Goal: Task Accomplishment & Management: Use online tool/utility

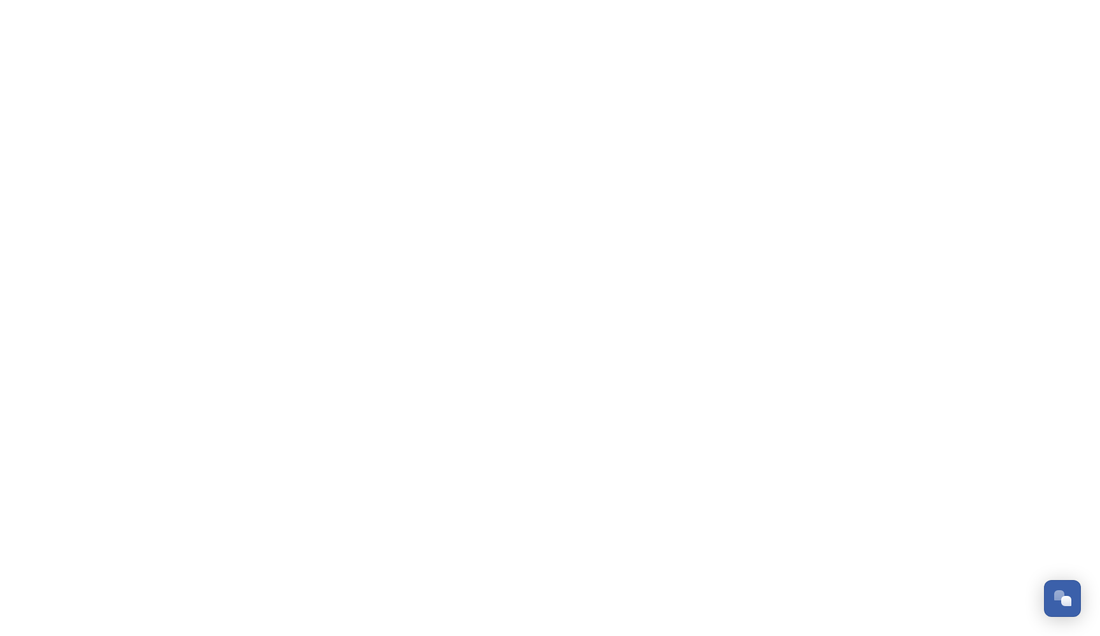
scroll to position [188, 0]
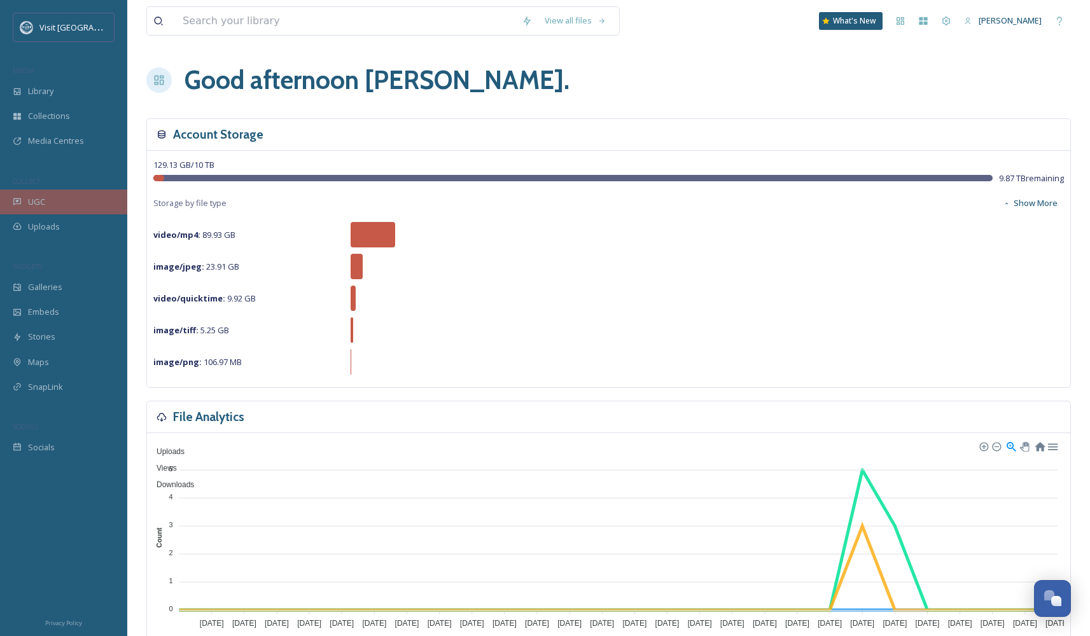
click at [88, 197] on div "UGC" at bounding box center [63, 202] width 127 height 25
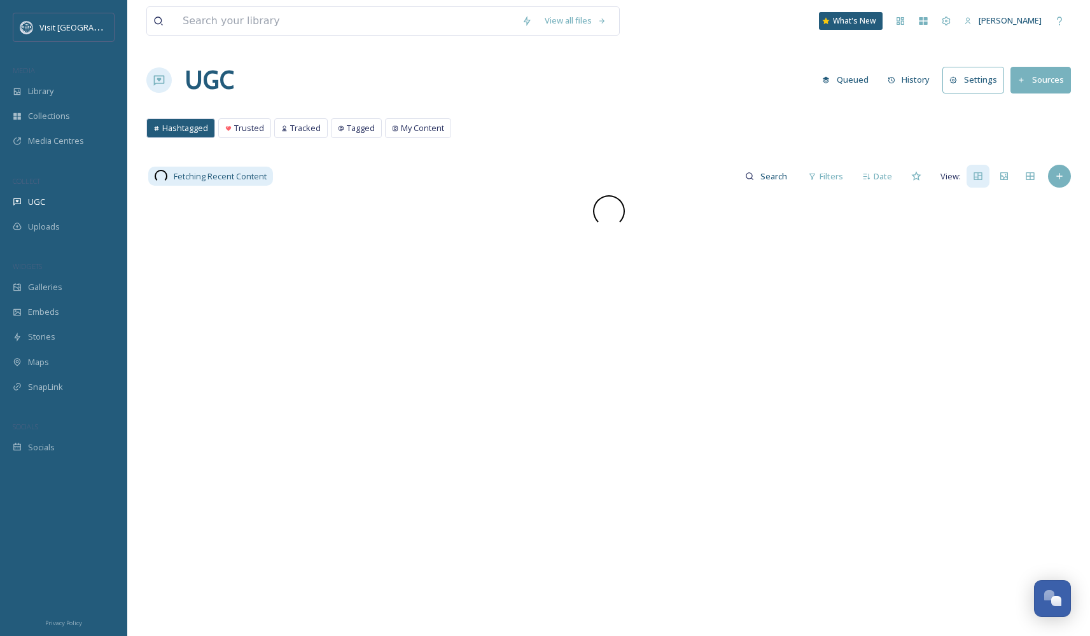
click at [1034, 74] on button "Sources" at bounding box center [1041, 80] width 60 height 26
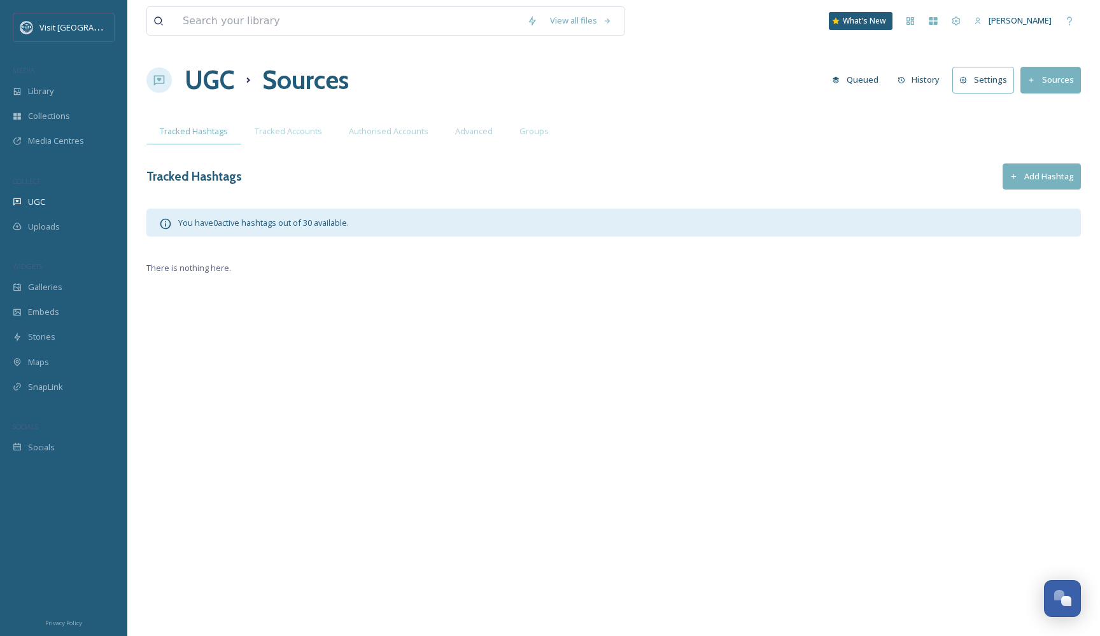
click at [1053, 175] on button "Add Hashtag" at bounding box center [1041, 177] width 78 height 26
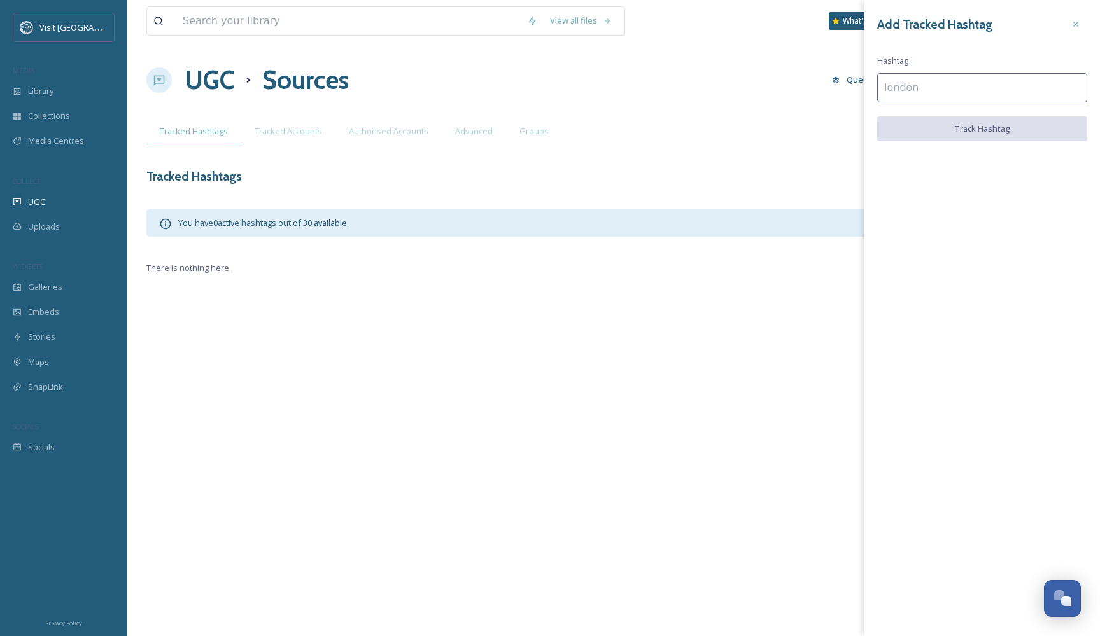
click at [934, 91] on input at bounding box center [982, 87] width 210 height 29
type input "#Galveston"
click at [973, 129] on button "Track Hashtag" at bounding box center [982, 129] width 210 height 26
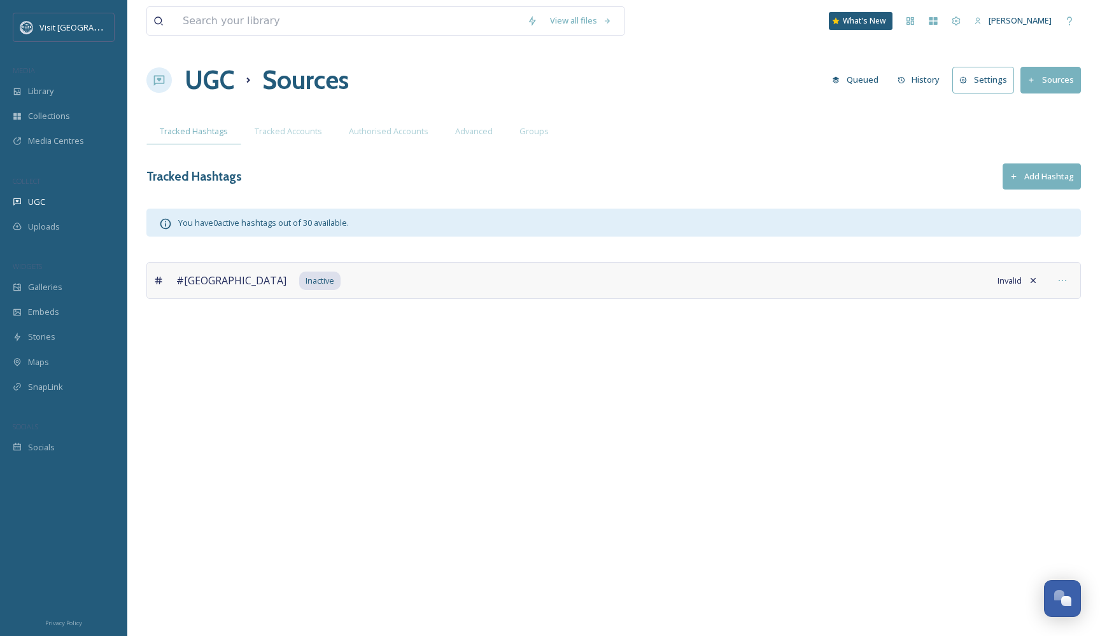
click at [1041, 83] on button "Sources" at bounding box center [1050, 80] width 60 height 26
click at [1047, 81] on button "Sources" at bounding box center [1050, 80] width 60 height 26
click at [1034, 172] on button "Add Hashtag" at bounding box center [1041, 177] width 78 height 26
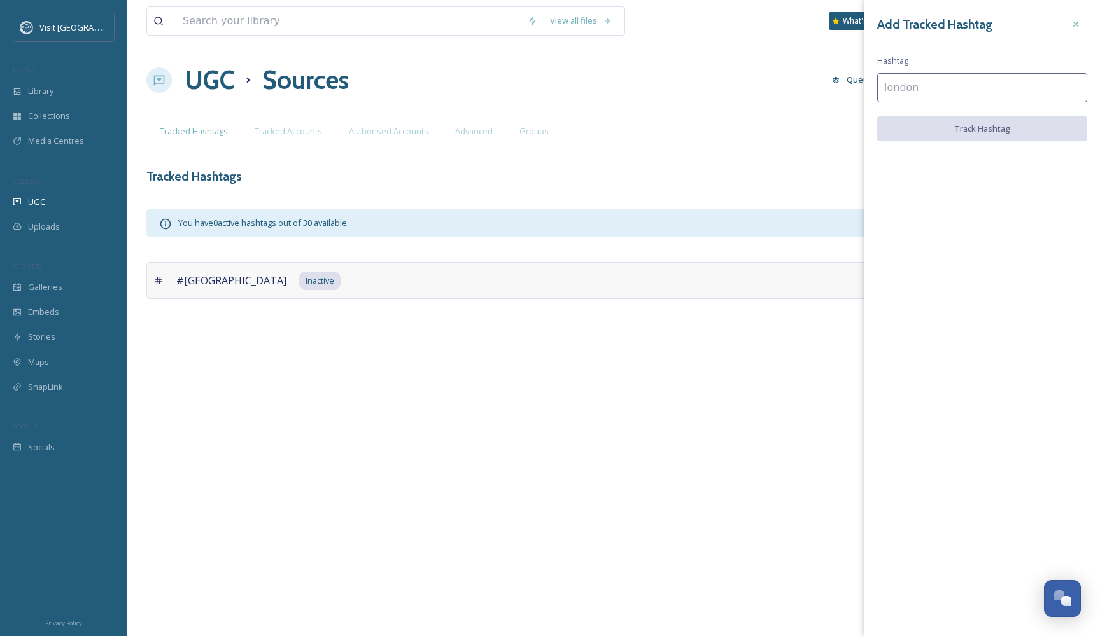
click at [936, 83] on input at bounding box center [982, 87] width 210 height 29
type input "%"
type input "#LoveGalveston"
click at [1032, 129] on button "Track Hashtag" at bounding box center [982, 129] width 210 height 26
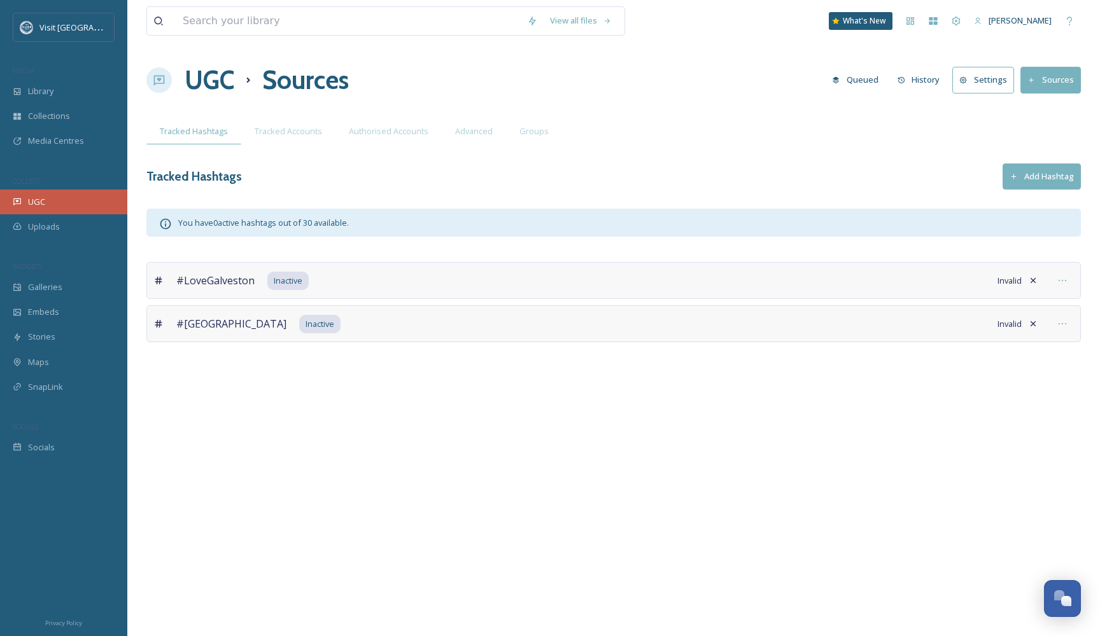
click at [60, 210] on div "UGC" at bounding box center [63, 202] width 127 height 25
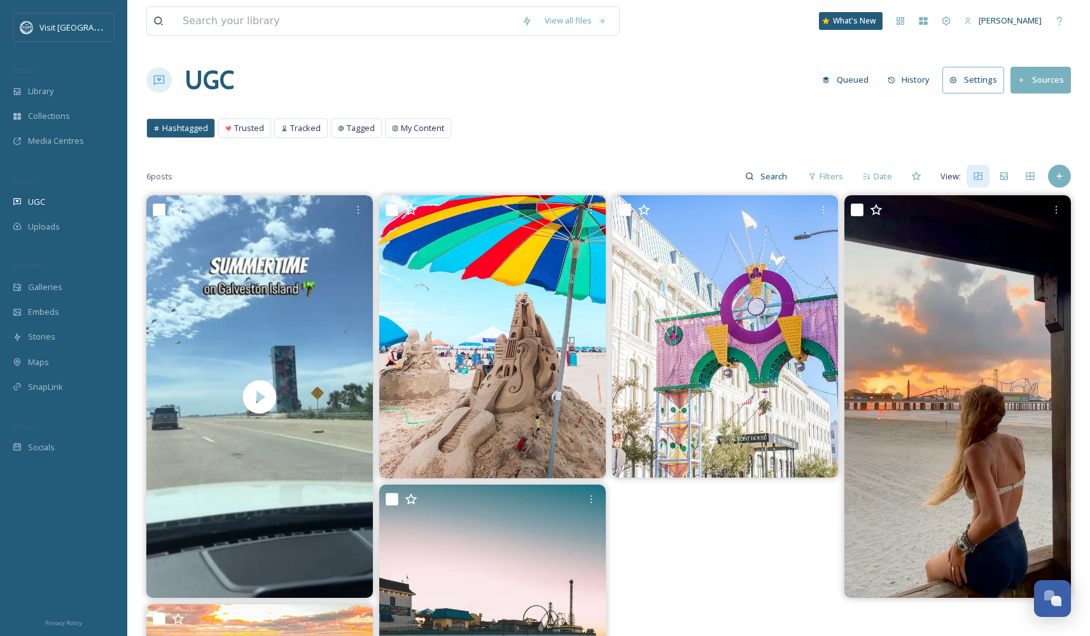
scroll to position [195, 0]
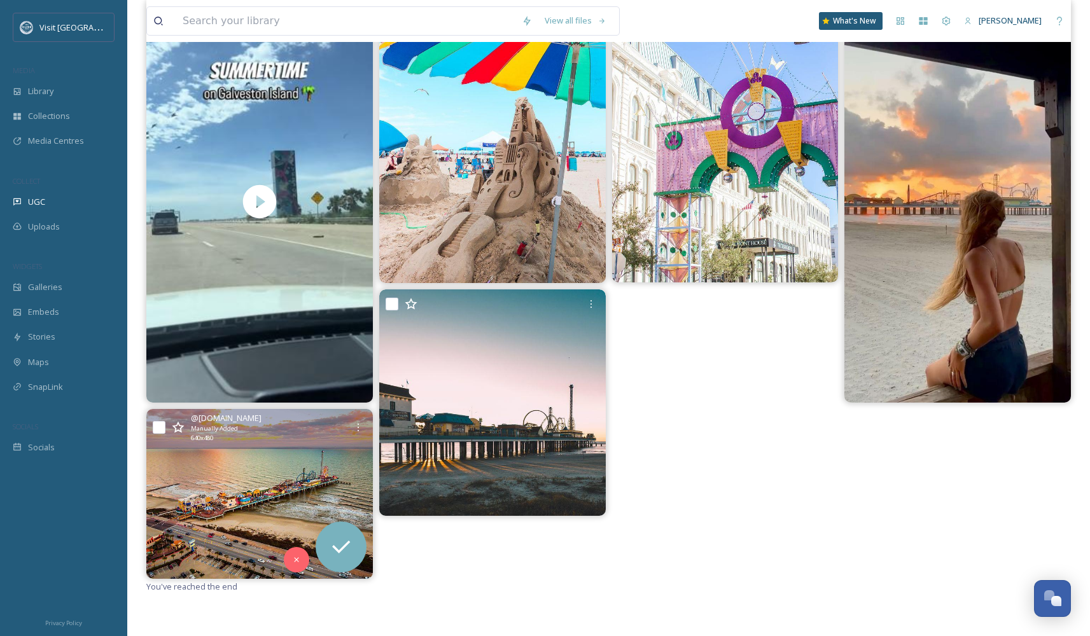
click at [243, 512] on img at bounding box center [259, 494] width 227 height 170
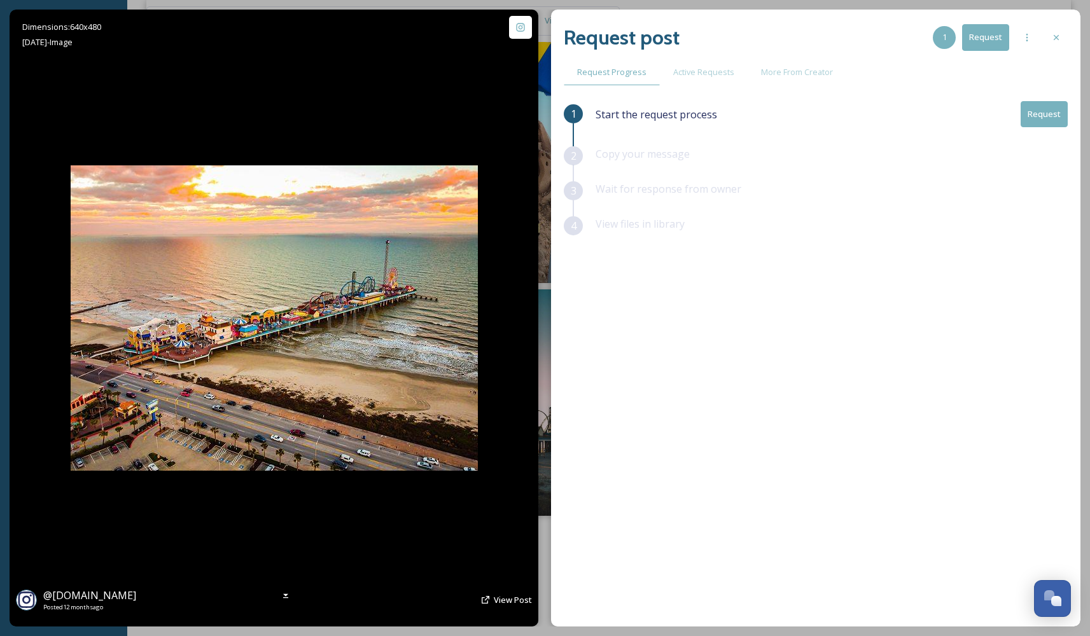
click at [342, 337] on img at bounding box center [274, 318] width 407 height 306
click at [1056, 35] on icon at bounding box center [1056, 37] width 10 height 10
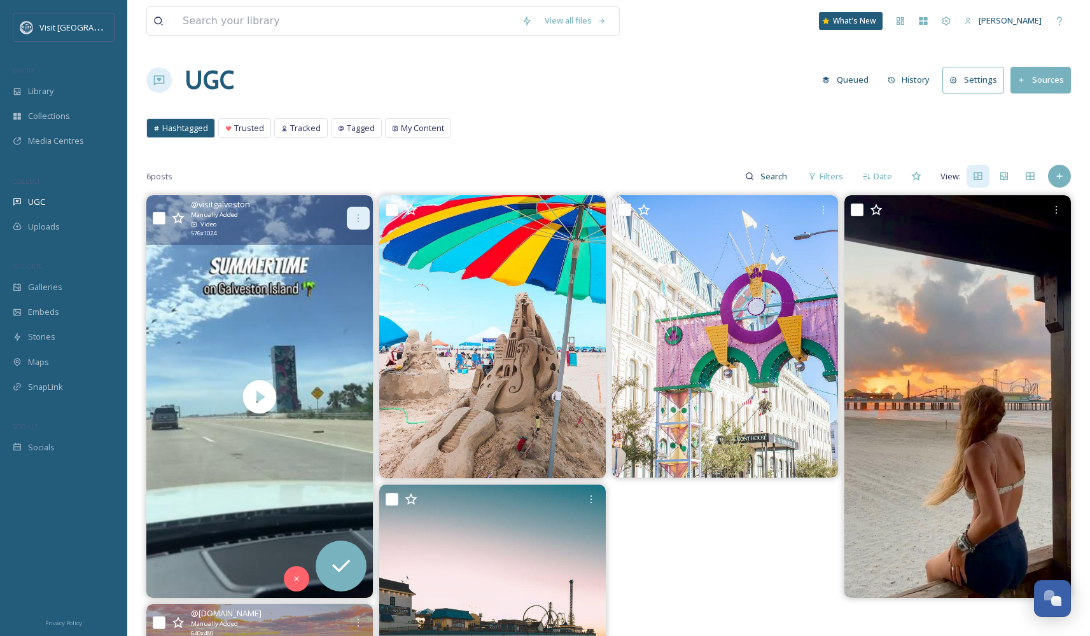
click at [361, 220] on icon at bounding box center [358, 218] width 10 height 10
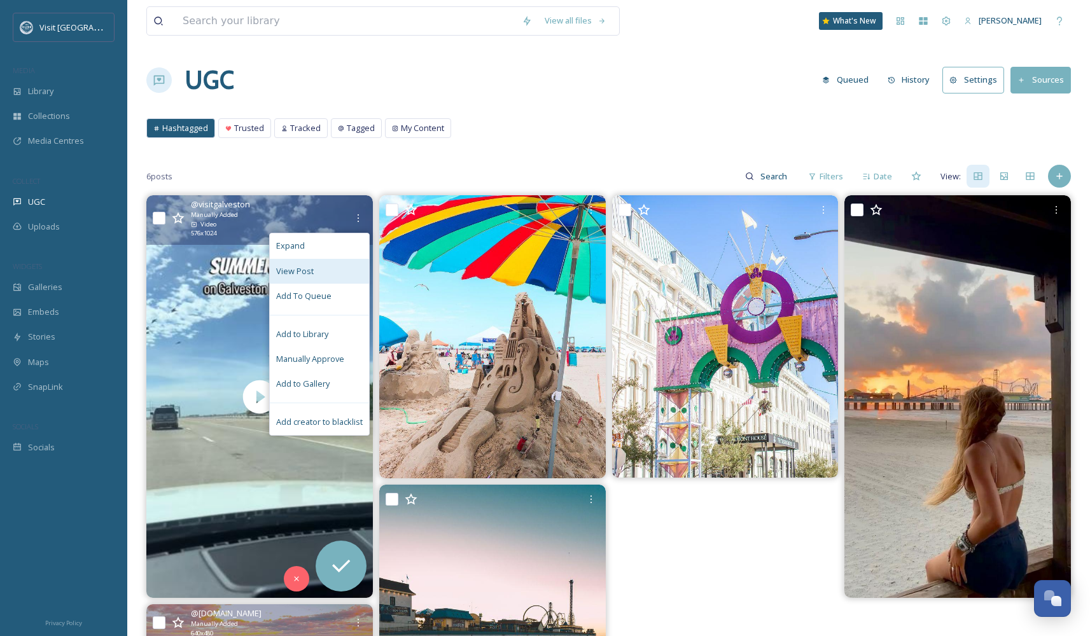
click at [316, 276] on div "View Post" at bounding box center [319, 271] width 99 height 25
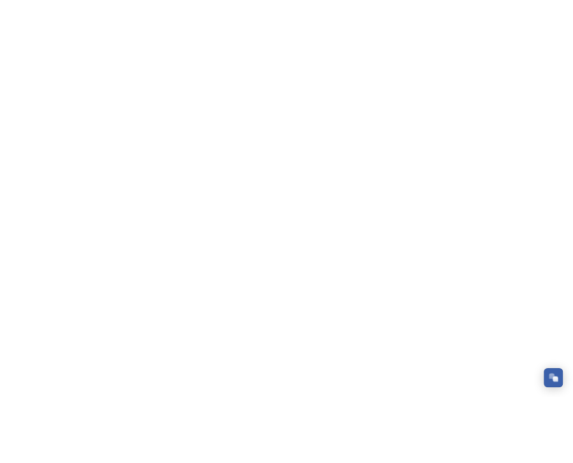
scroll to position [220, 0]
